Goal: Check status: Check status

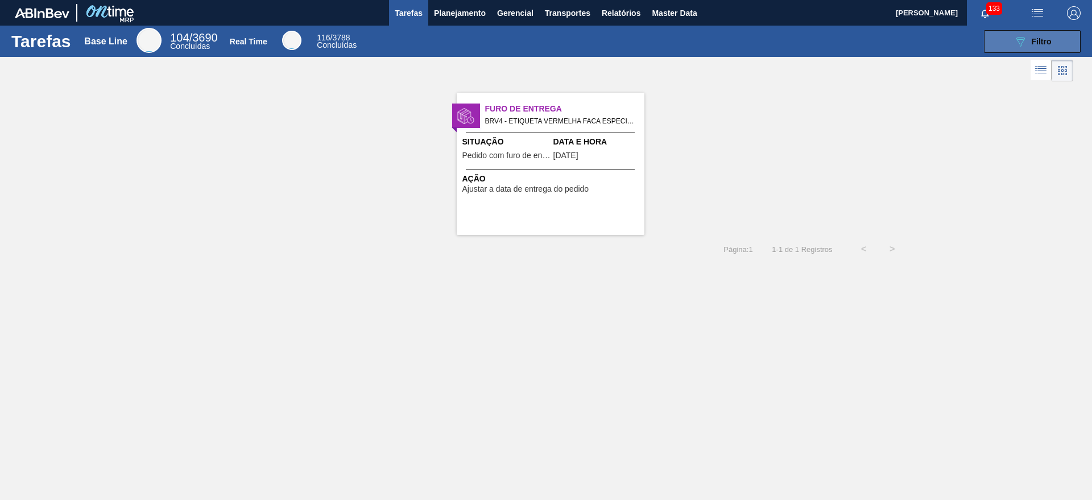
click at [1014, 43] on icon "089F7B8B-B2A5-4AFE-B5C0-19BA573D28AC" at bounding box center [1021, 42] width 14 height 14
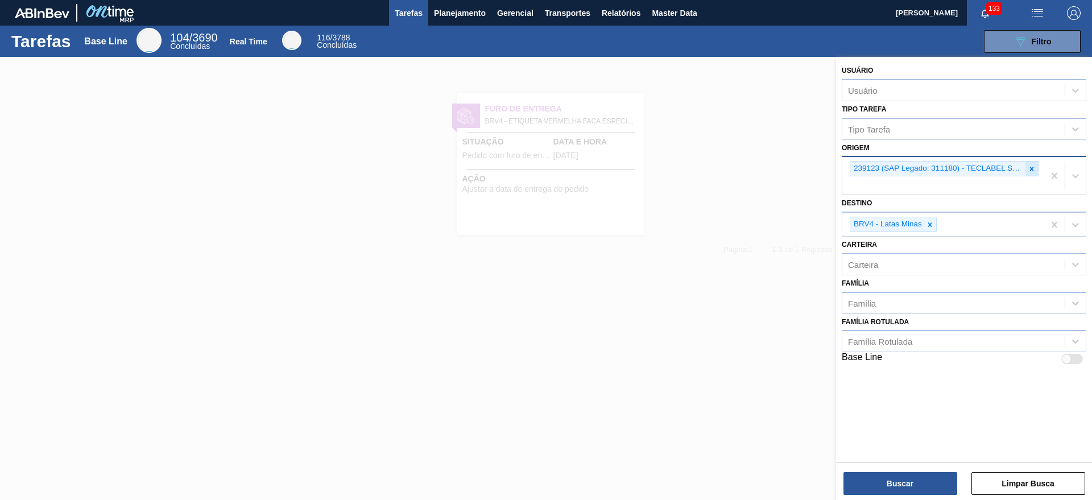
click at [1038, 170] on div at bounding box center [1032, 169] width 13 height 14
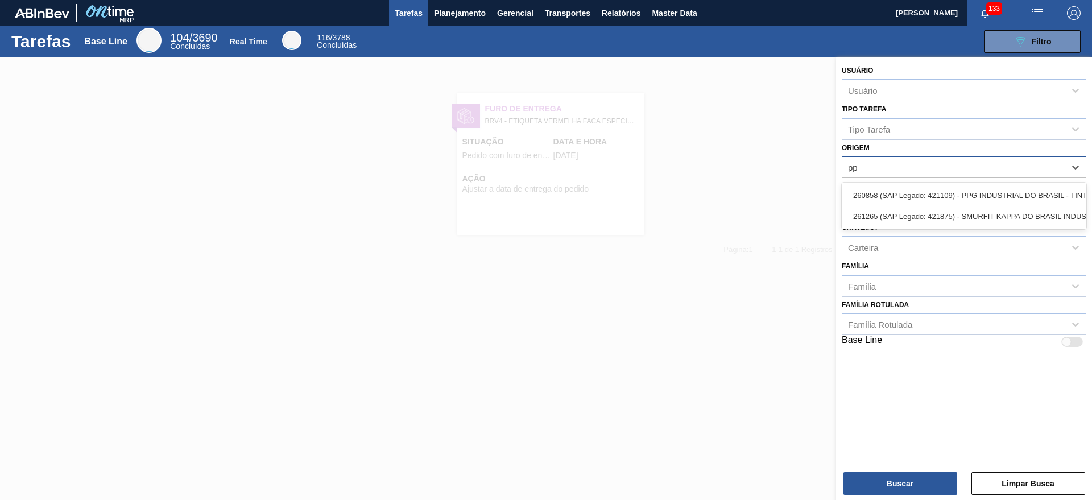
type input "ppg"
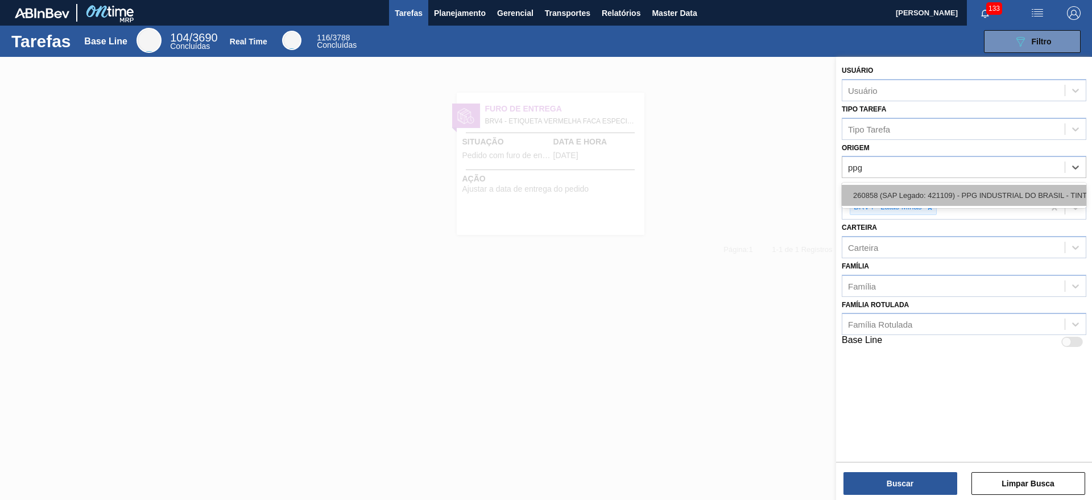
click at [987, 196] on div "260858 (SAP Legado: 421109) - PPG INDUSTRIAL DO BRASIL - TINTAS" at bounding box center [964, 195] width 245 height 21
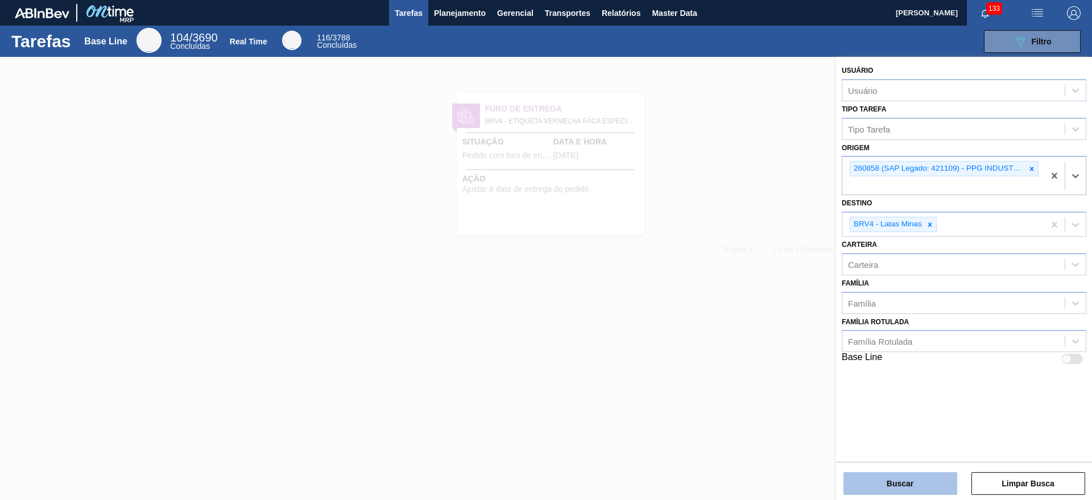
click at [909, 484] on button "Buscar" at bounding box center [901, 483] width 114 height 23
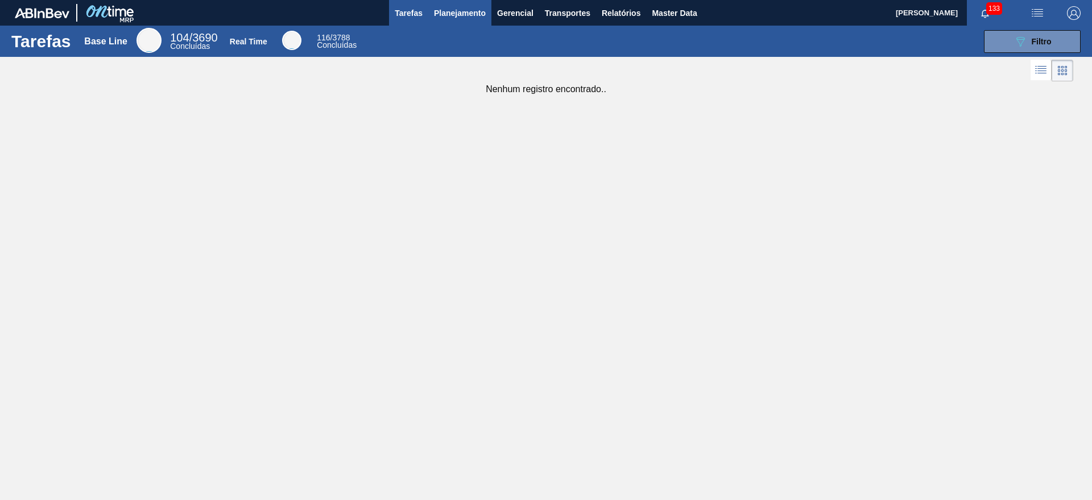
click at [430, 14] on button "Planejamento" at bounding box center [459, 13] width 63 height 26
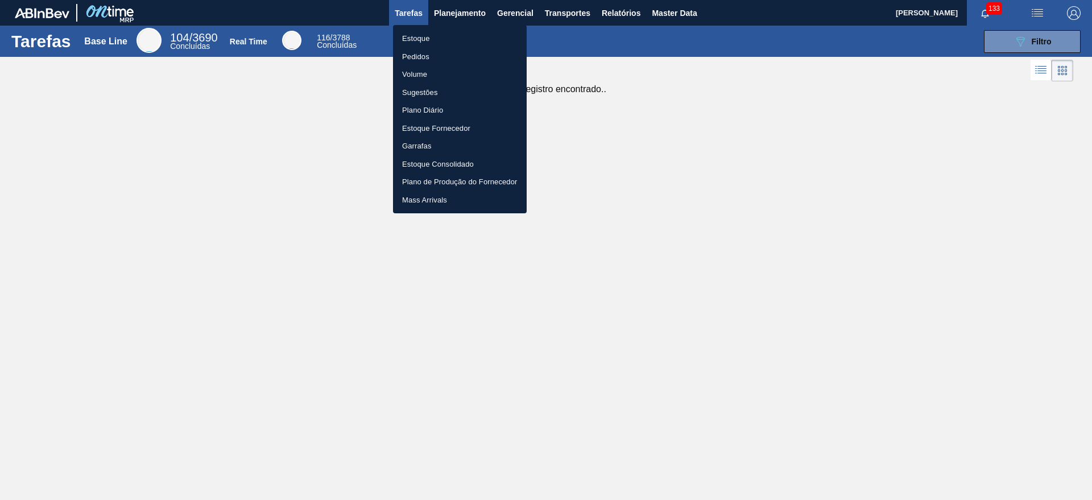
click at [456, 35] on li "Estoque" at bounding box center [460, 39] width 134 height 18
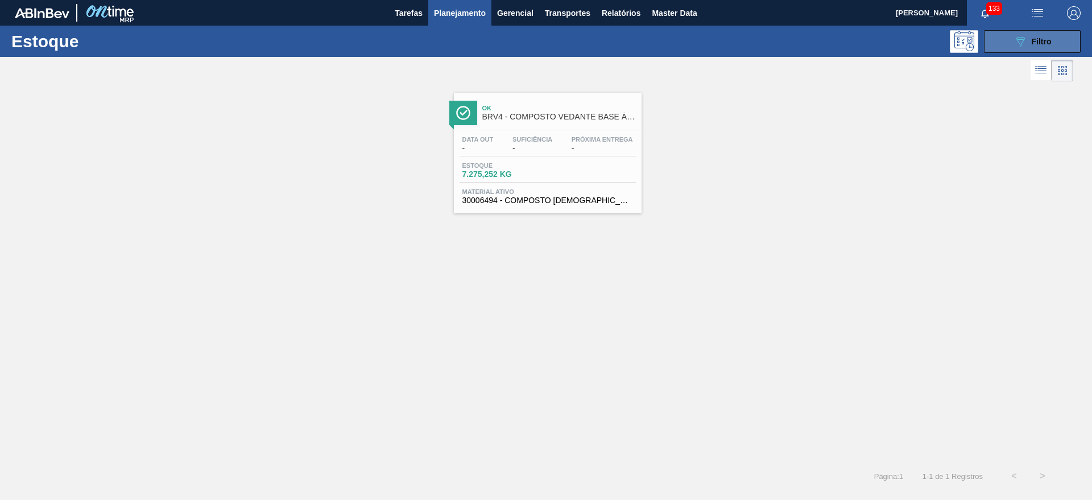
click at [1021, 50] on button "089F7B8B-B2A5-4AFE-B5C0-19BA573D28AC Filtro" at bounding box center [1032, 41] width 97 height 23
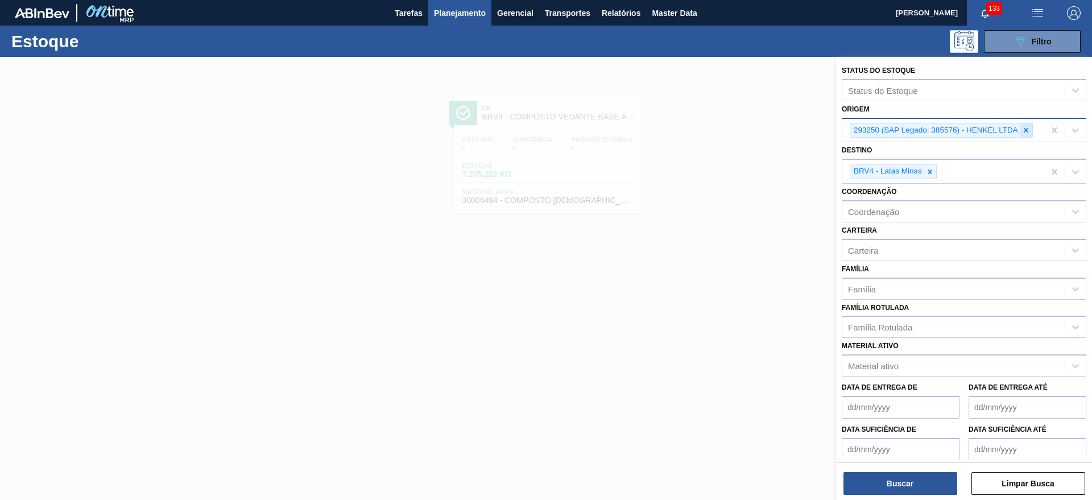
click at [1031, 129] on div at bounding box center [1026, 130] width 13 height 14
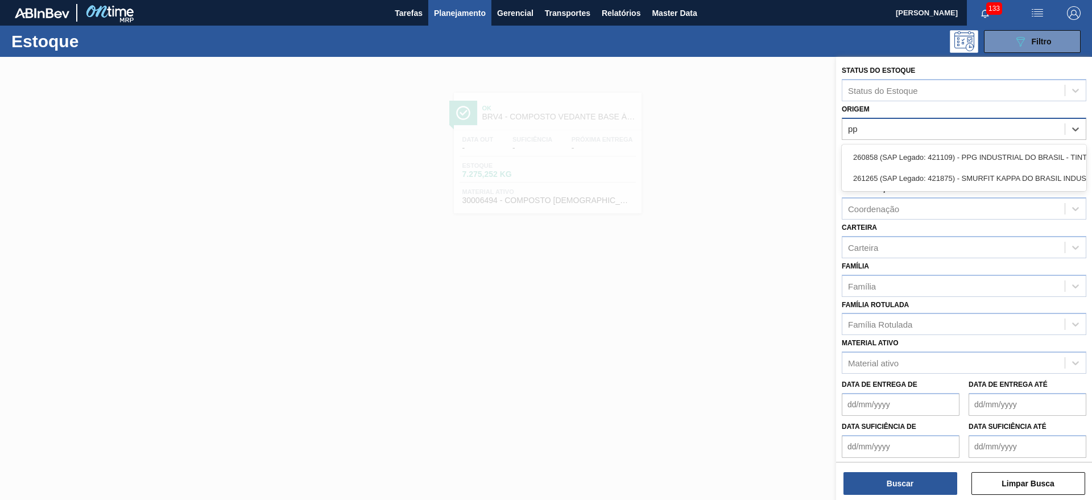
type input "ppg"
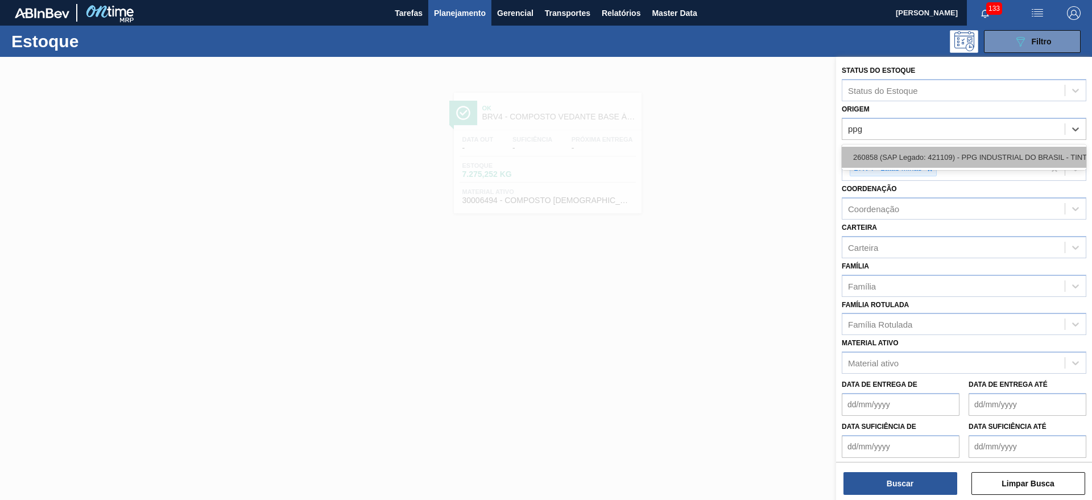
click at [1037, 159] on div "260858 (SAP Legado: 421109) - PPG INDUSTRIAL DO BRASIL - TINTAS" at bounding box center [964, 157] width 245 height 21
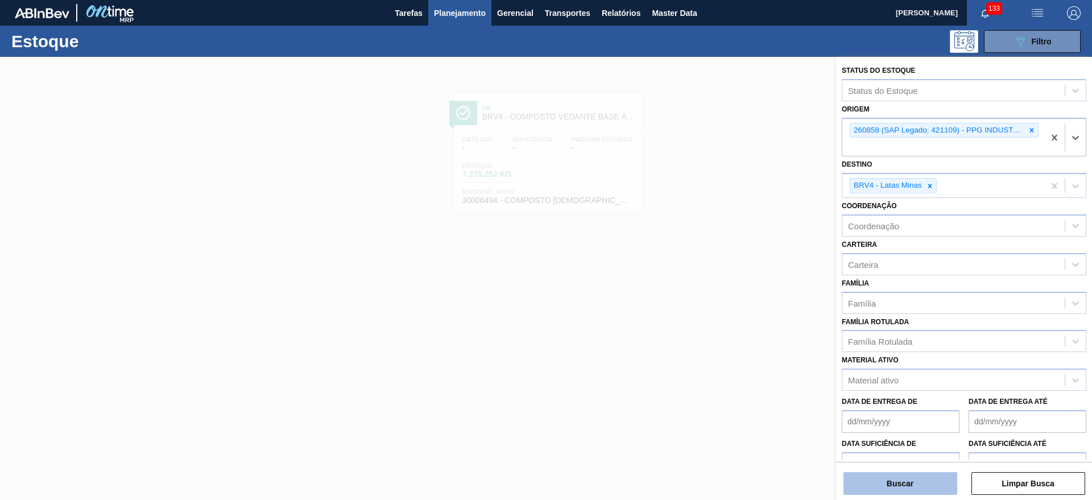
click at [885, 481] on button "Buscar" at bounding box center [901, 483] width 114 height 23
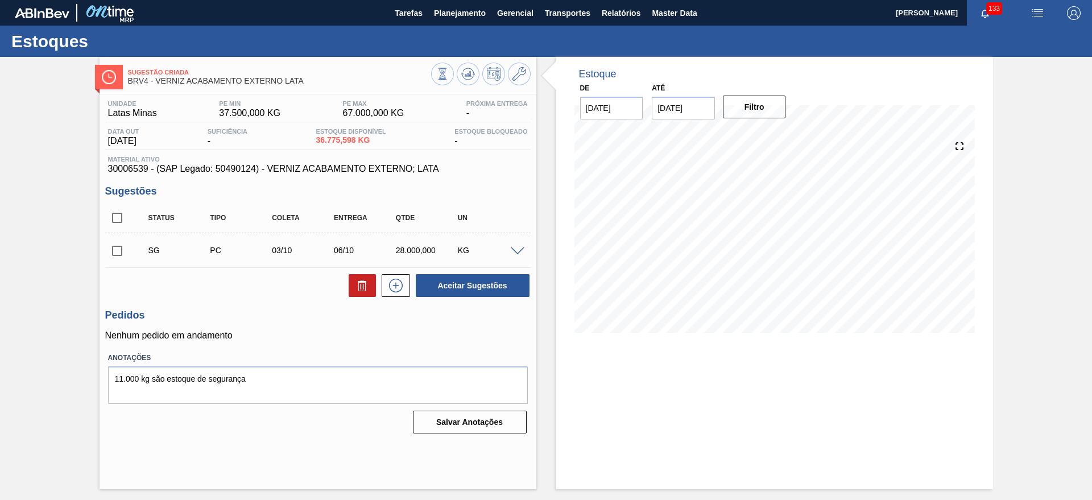
click at [112, 247] on input "checkbox" at bounding box center [117, 251] width 24 height 24
drag, startPoint x: 552, startPoint y: 344, endPoint x: 558, endPoint y: 337, distance: 8.5
click at [552, 343] on div "Estoque De 16/09/2025 Até 30/09/2025 Filtro 16/09 Projeção de Estoque 36,192.32…" at bounding box center [764, 273] width 457 height 432
click at [518, 247] on span at bounding box center [518, 251] width 14 height 9
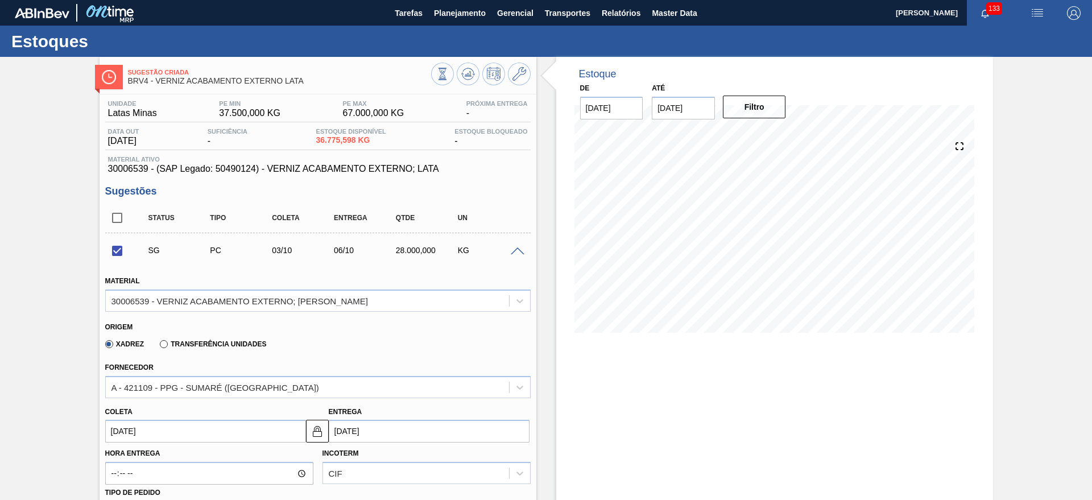
scroll to position [284, 0]
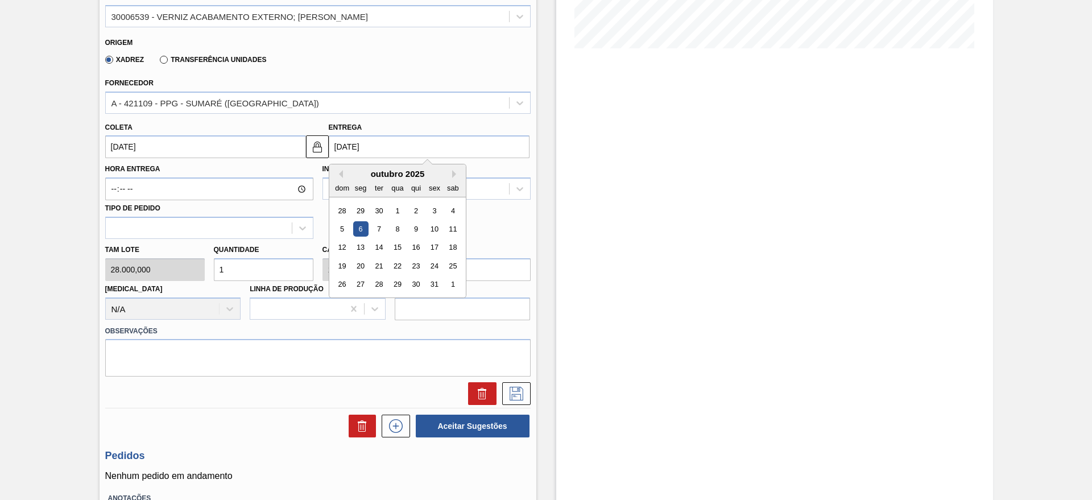
click at [407, 151] on input "06/10/2025" at bounding box center [429, 146] width 201 height 23
click at [340, 173] on button "Previous Month" at bounding box center [339, 174] width 8 height 8
click at [365, 281] on div "29" at bounding box center [360, 284] width 15 height 15
checkbox input "false"
type input "26/09/2025"
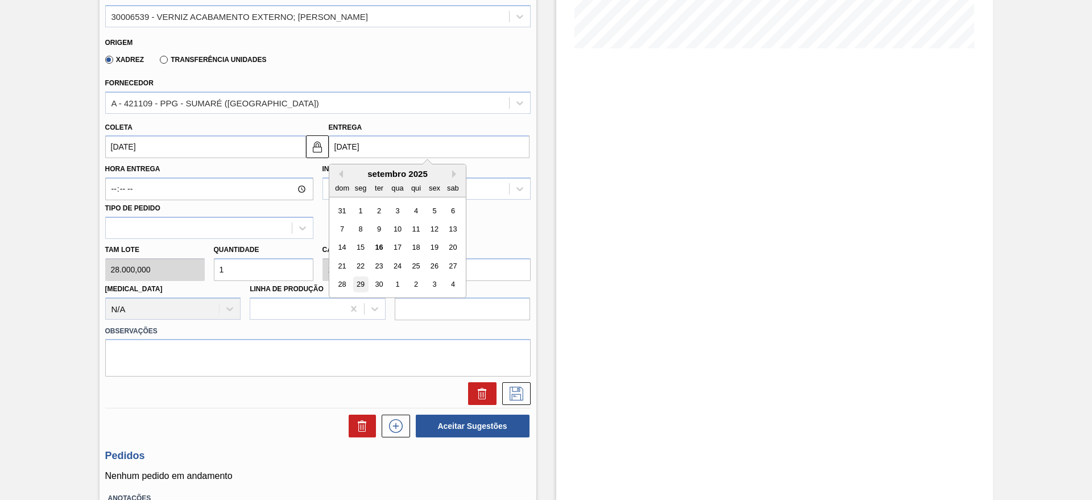
type input "29/09/2025"
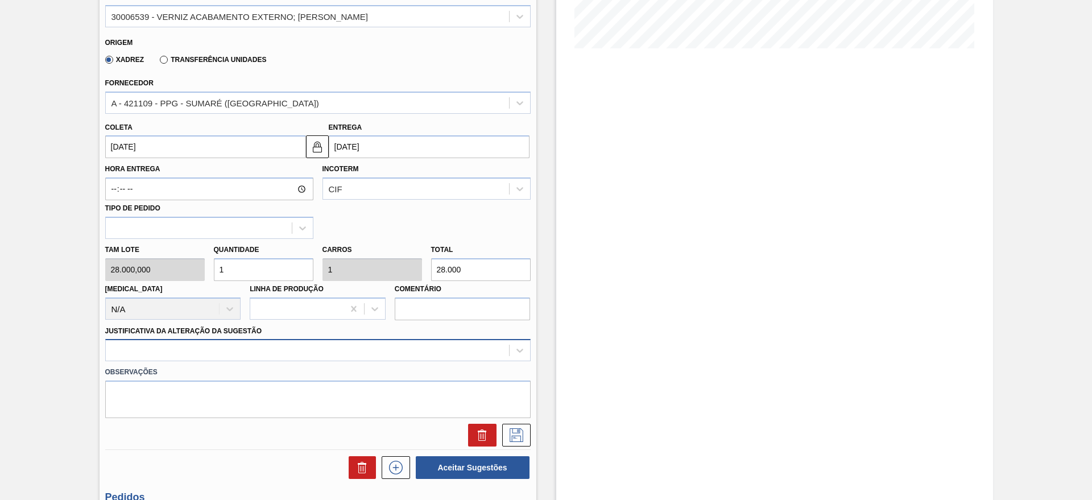
click at [239, 347] on div at bounding box center [318, 350] width 426 height 22
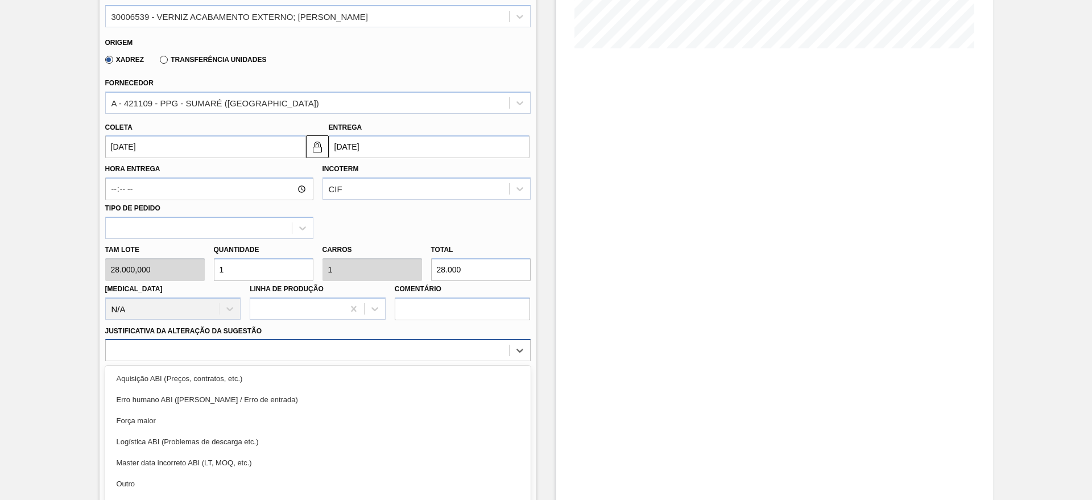
scroll to position [325, 0]
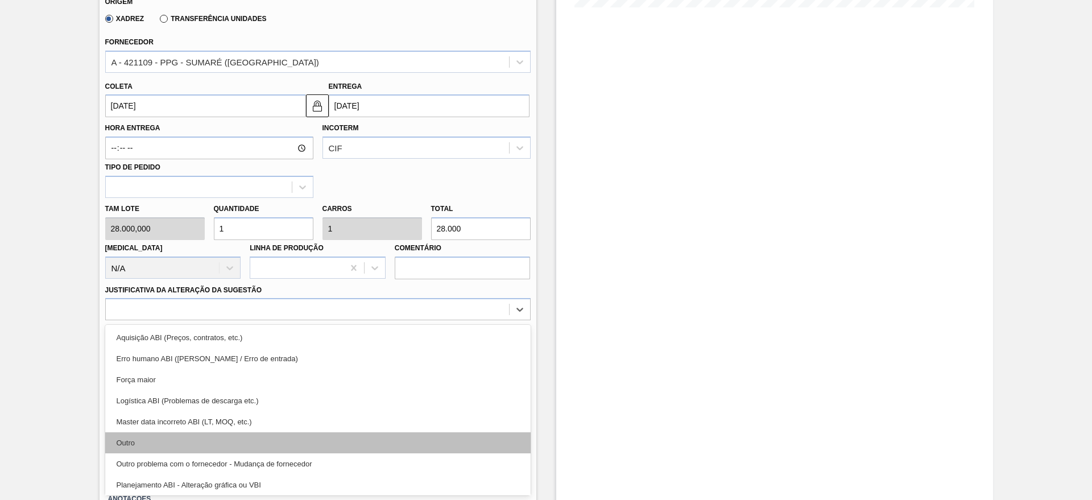
click at [176, 439] on div "Outro" at bounding box center [318, 442] width 426 height 21
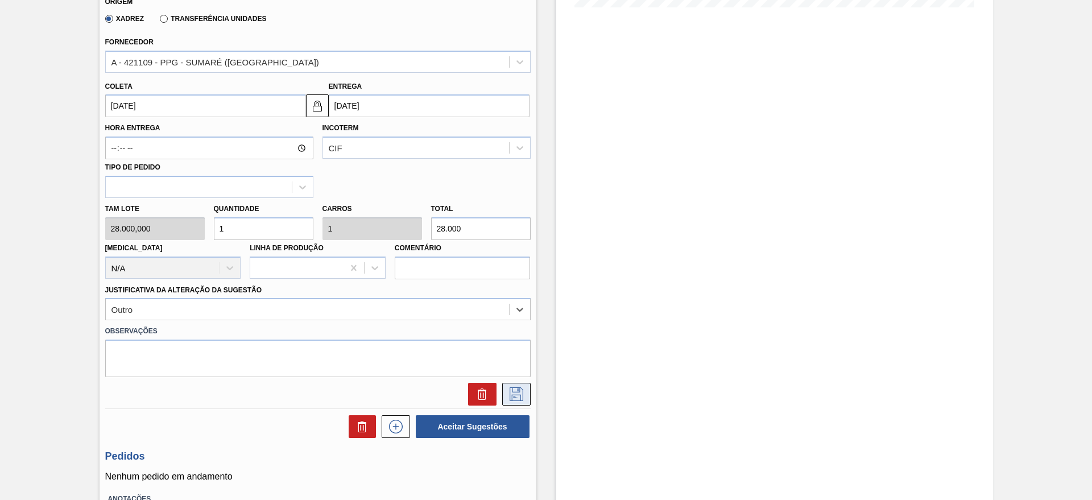
click at [512, 395] on icon at bounding box center [517, 394] width 14 height 14
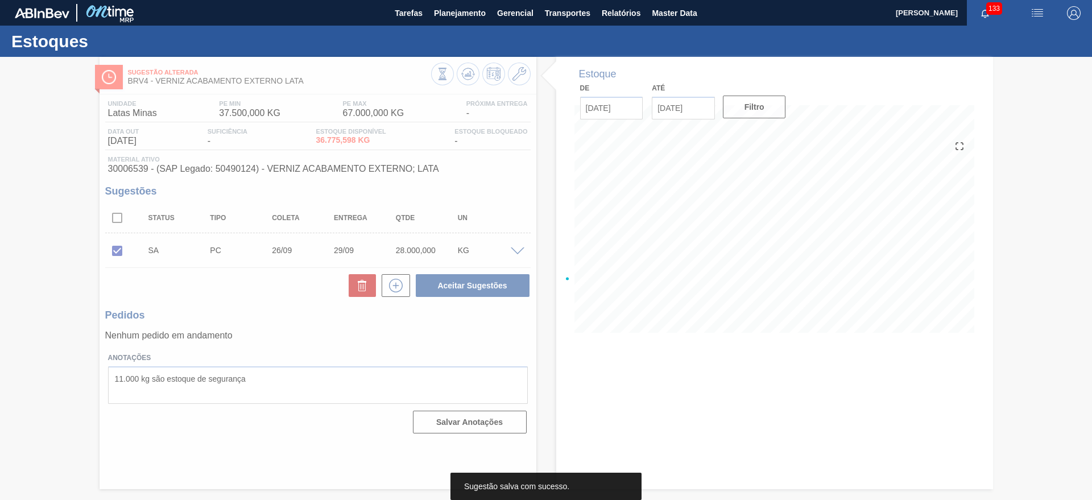
scroll to position [0, 0]
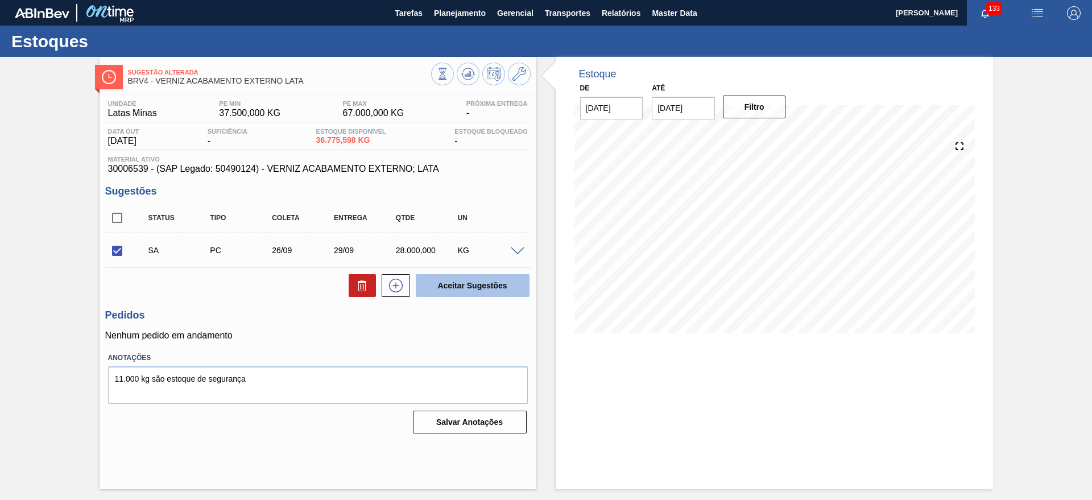
click at [440, 275] on button "Aceitar Sugestões" at bounding box center [473, 285] width 114 height 23
checkbox input "false"
